Goal: Use online tool/utility

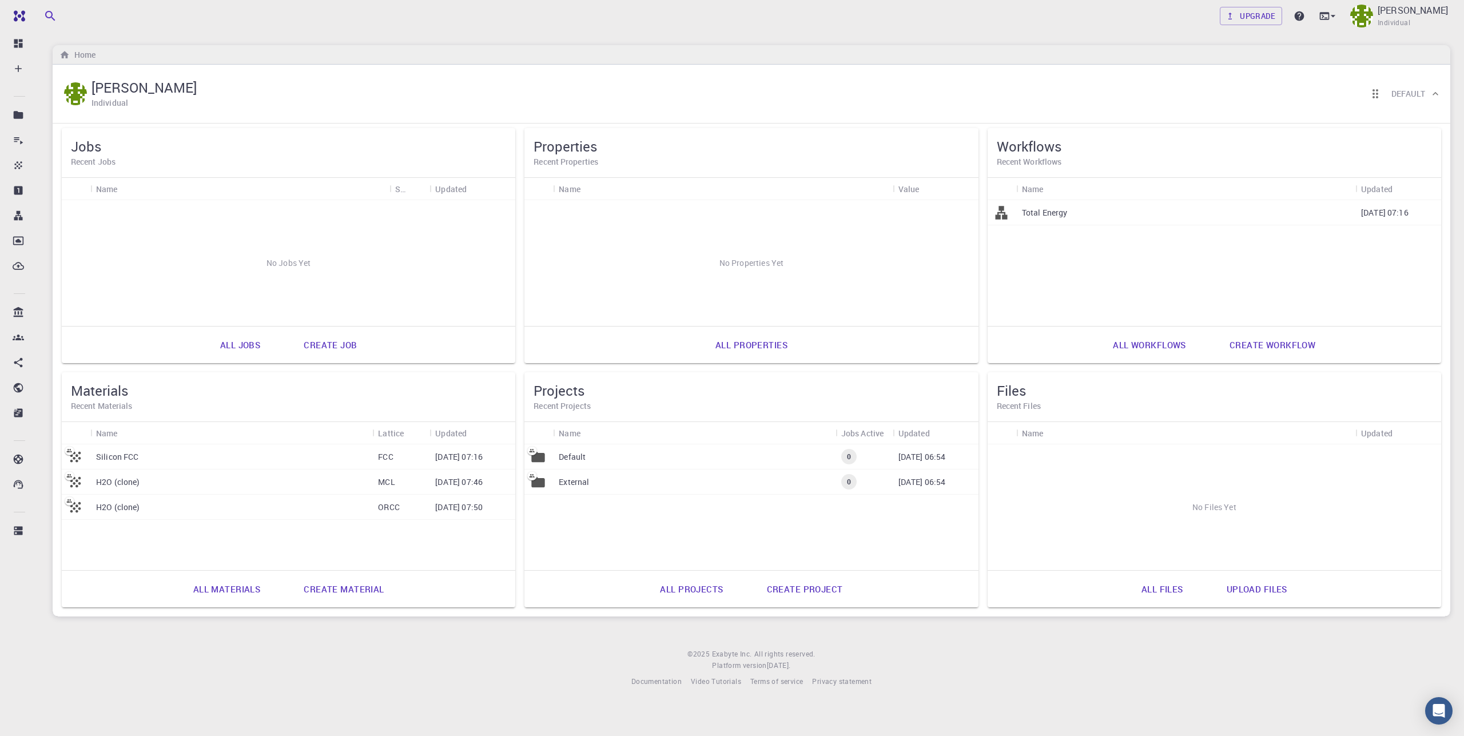
click at [165, 458] on div "Silicon FCC" at bounding box center [231, 456] width 282 height 25
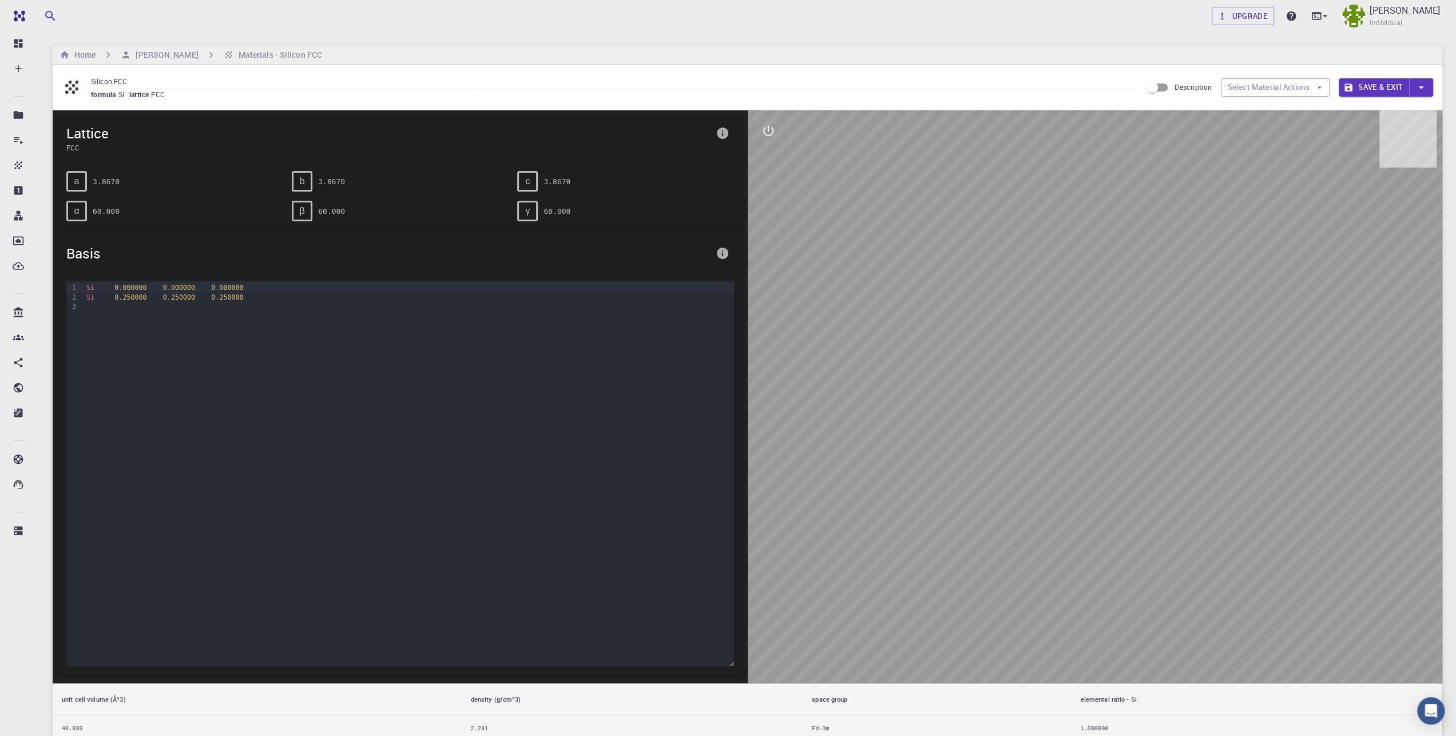
drag, startPoint x: 1076, startPoint y: 266, endPoint x: 1036, endPoint y: 406, distance: 145.2
click at [1036, 406] on div at bounding box center [1095, 396] width 695 height 573
click at [767, 130] on icon "interactive" at bounding box center [768, 131] width 14 height 14
click at [766, 163] on icon "view" at bounding box center [768, 159] width 14 height 14
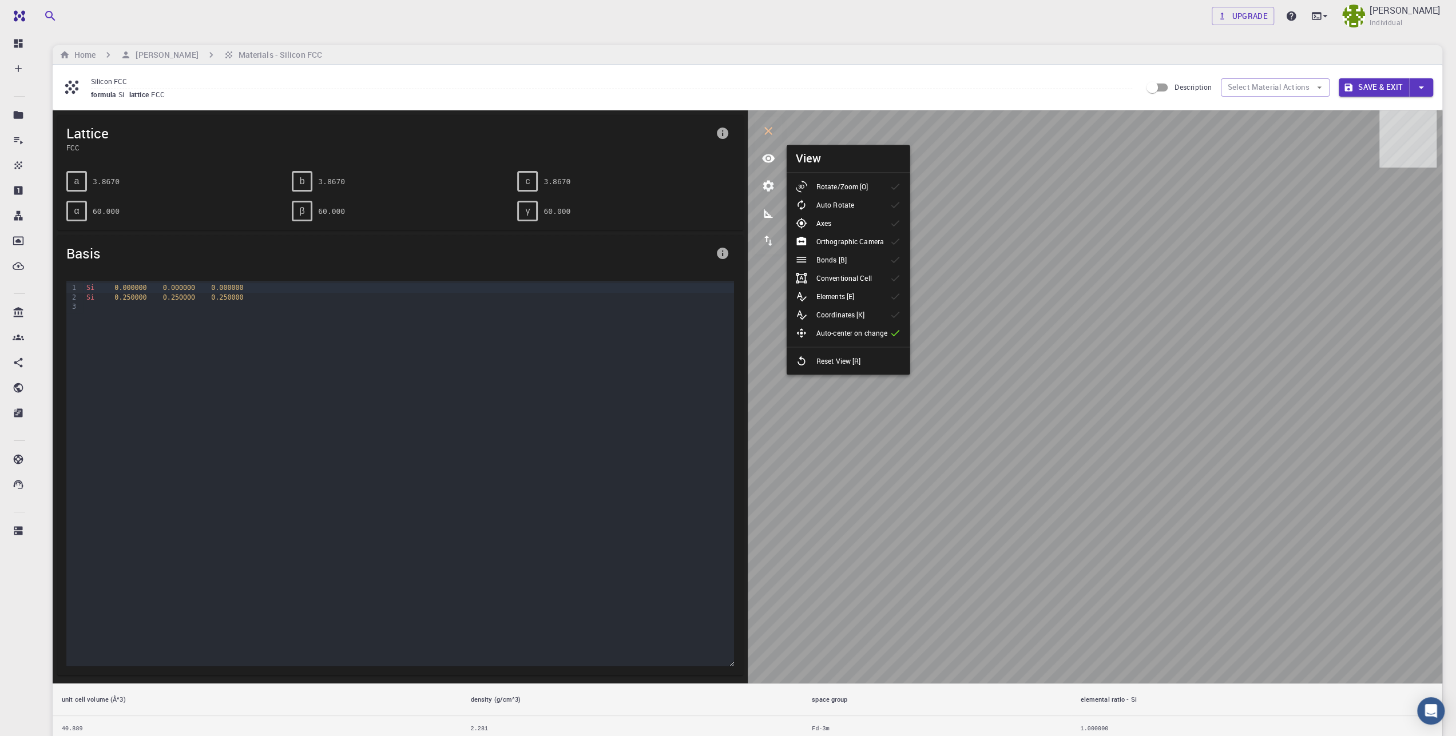
click at [854, 189] on p "Rotate/Zoom [O]" at bounding box center [842, 186] width 52 height 10
